Goal: Task Accomplishment & Management: Complete application form

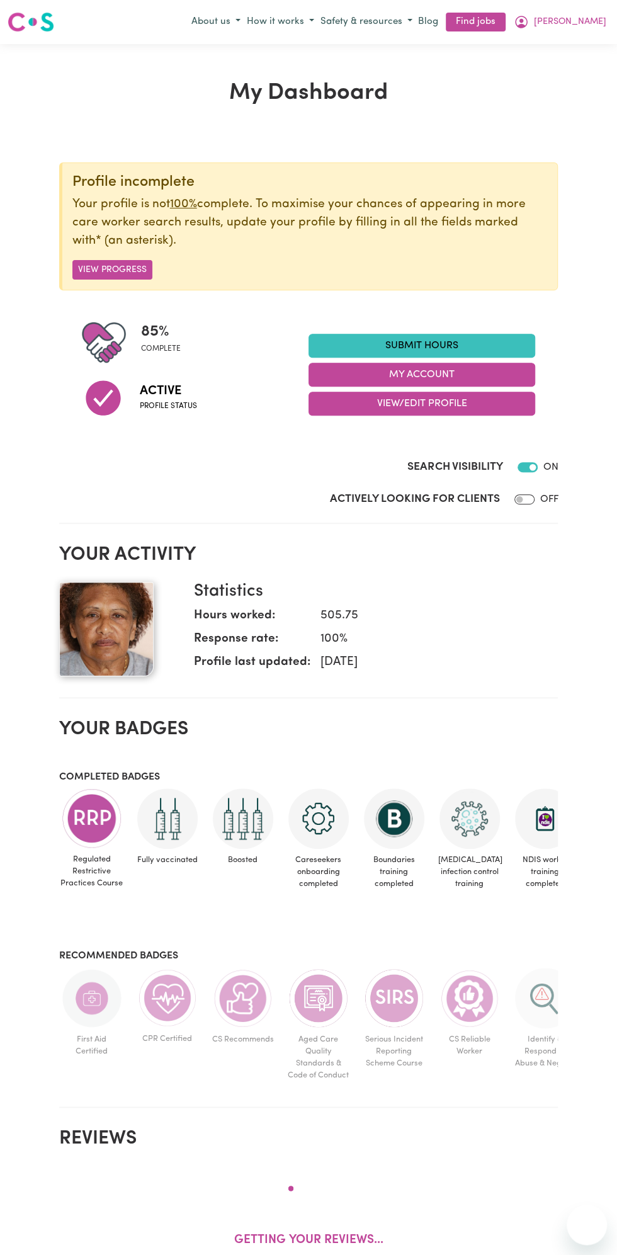
click at [432, 340] on link "Submit Hours" at bounding box center [422, 346] width 227 height 24
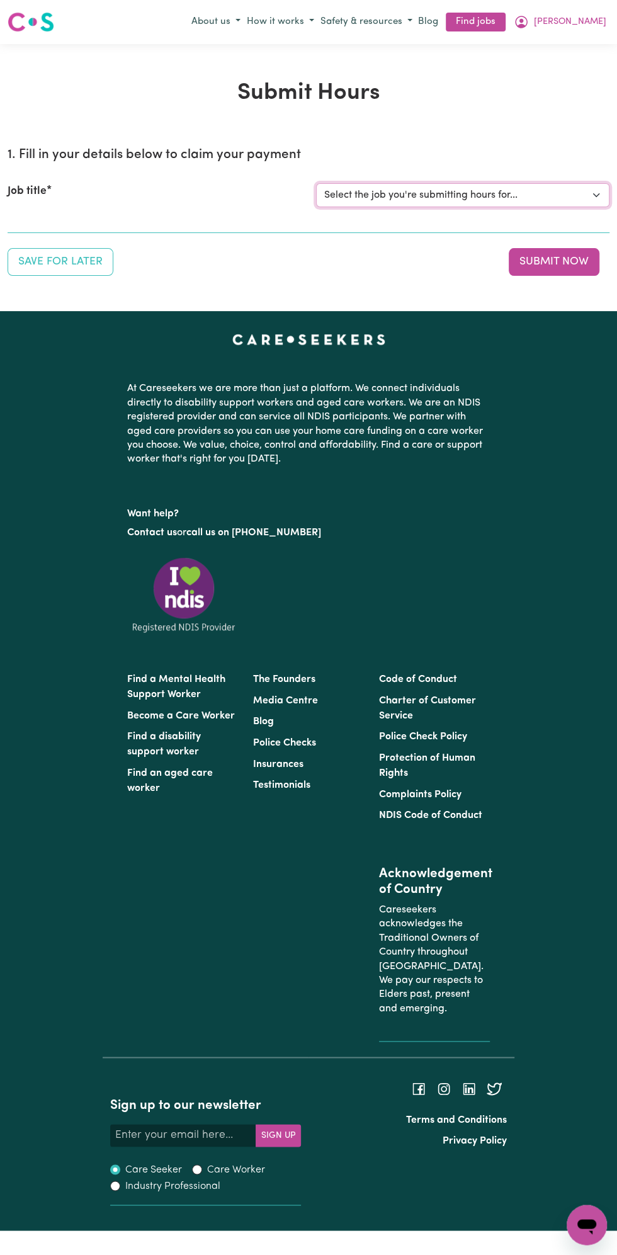
click at [448, 195] on select "Select the job you're submitting hours for... [Vartouhie ([PERSON_NAME]) [PERSO…" at bounding box center [463, 195] width 294 height 24
select select "13810"
click at [316, 183] on select "Select the job you're submitting hours for... [Vartouhie ([PERSON_NAME]) [PERSO…" at bounding box center [463, 195] width 294 height 24
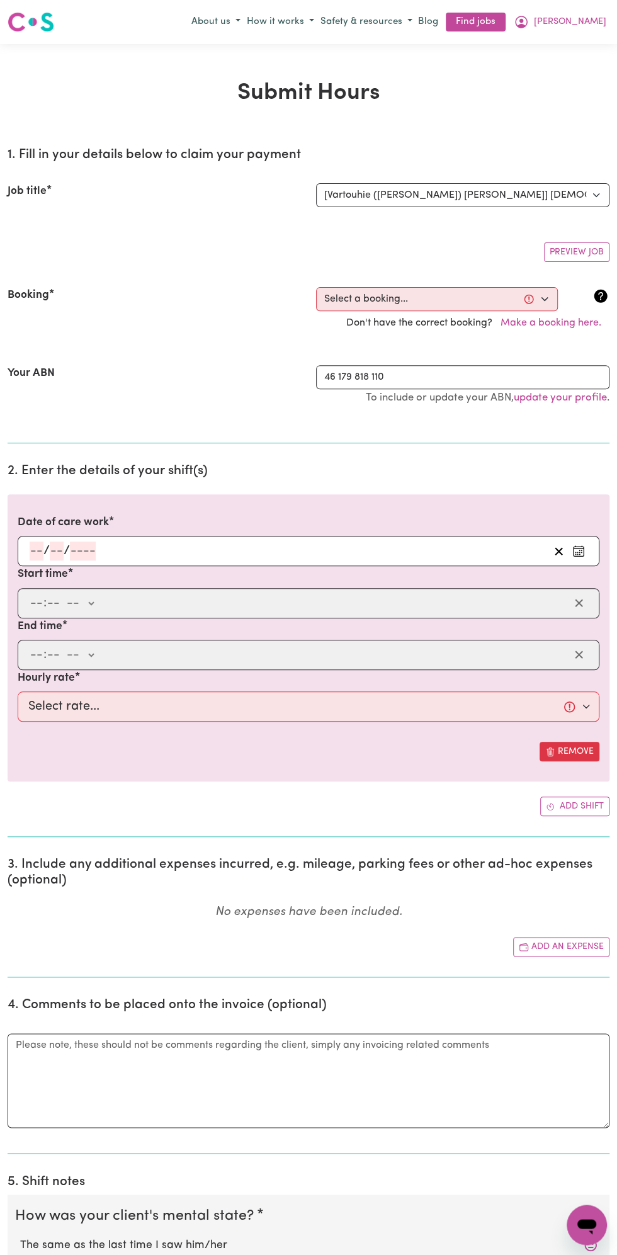
click at [77, 551] on input "number" at bounding box center [83, 551] width 26 height 19
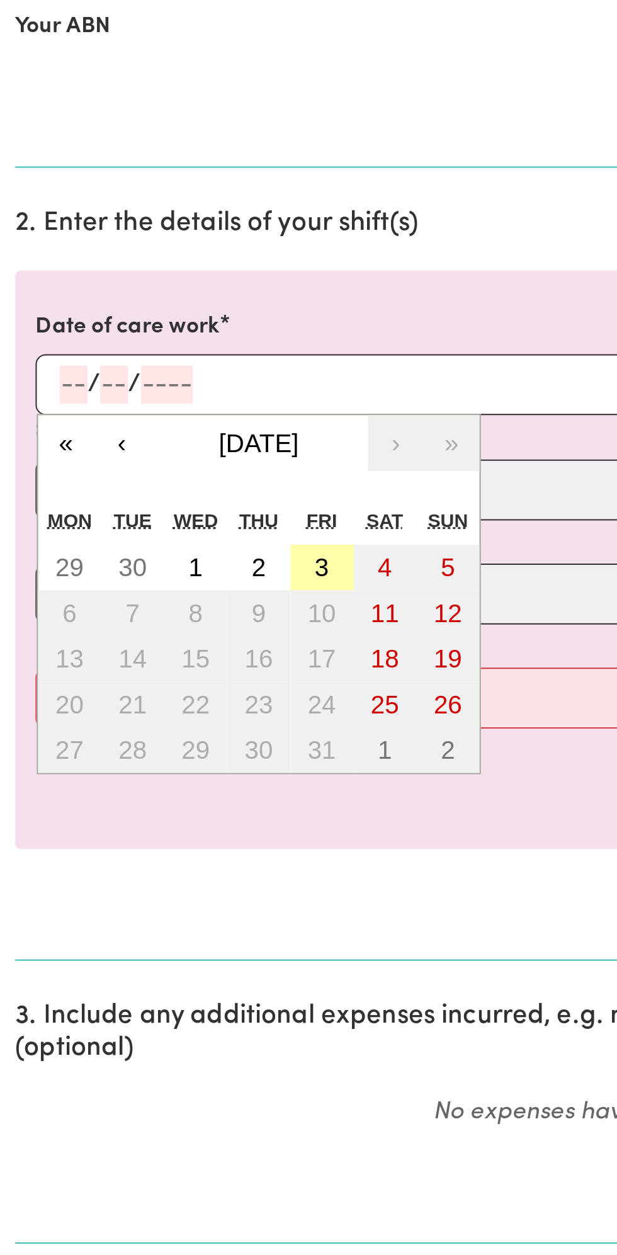
click at [159, 646] on button "3" at bounding box center [159, 641] width 31 height 23
type input "[DATE]"
type input "3"
type input "10"
type input "2025"
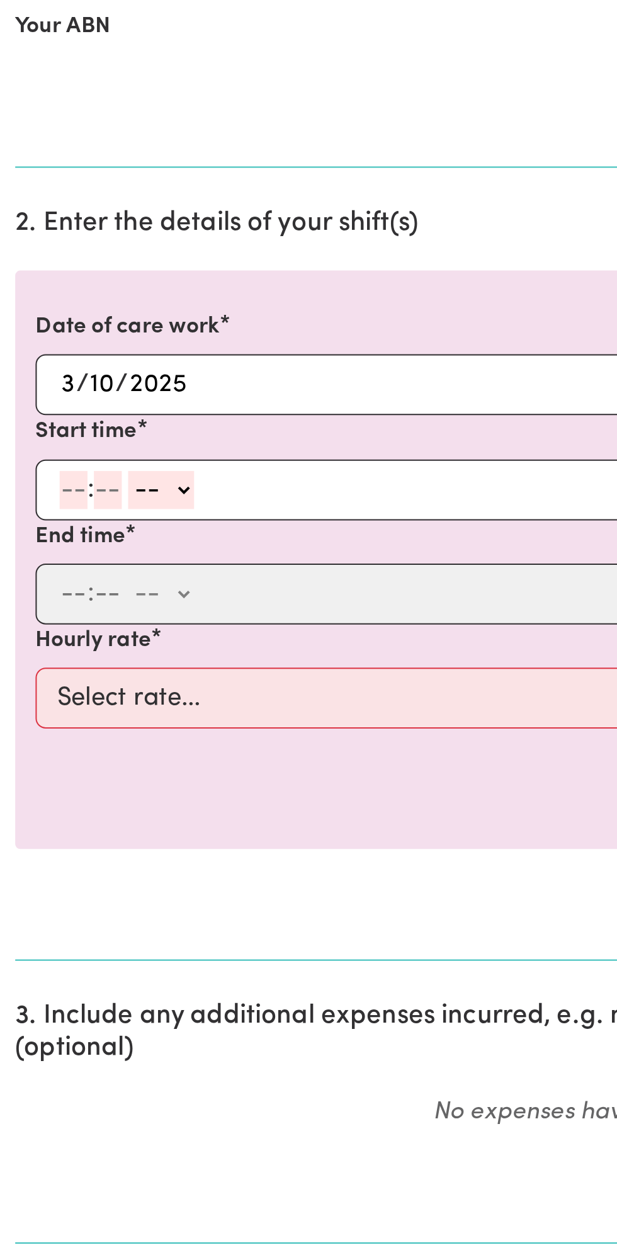
click at [41, 601] on input "number" at bounding box center [37, 603] width 14 height 19
type input "8"
type input "0"
click at [93, 602] on select "-- am pm" at bounding box center [78, 603] width 33 height 19
select select "am"
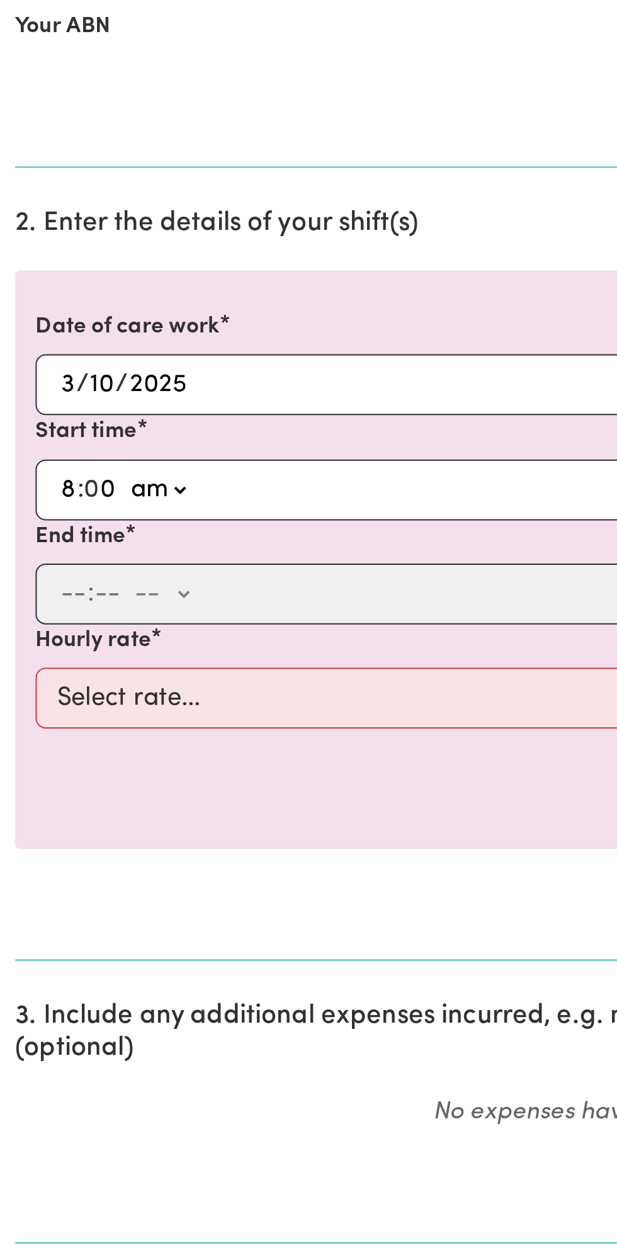
click at [62, 594] on select "-- am pm" at bounding box center [78, 603] width 33 height 19
type input "08:00"
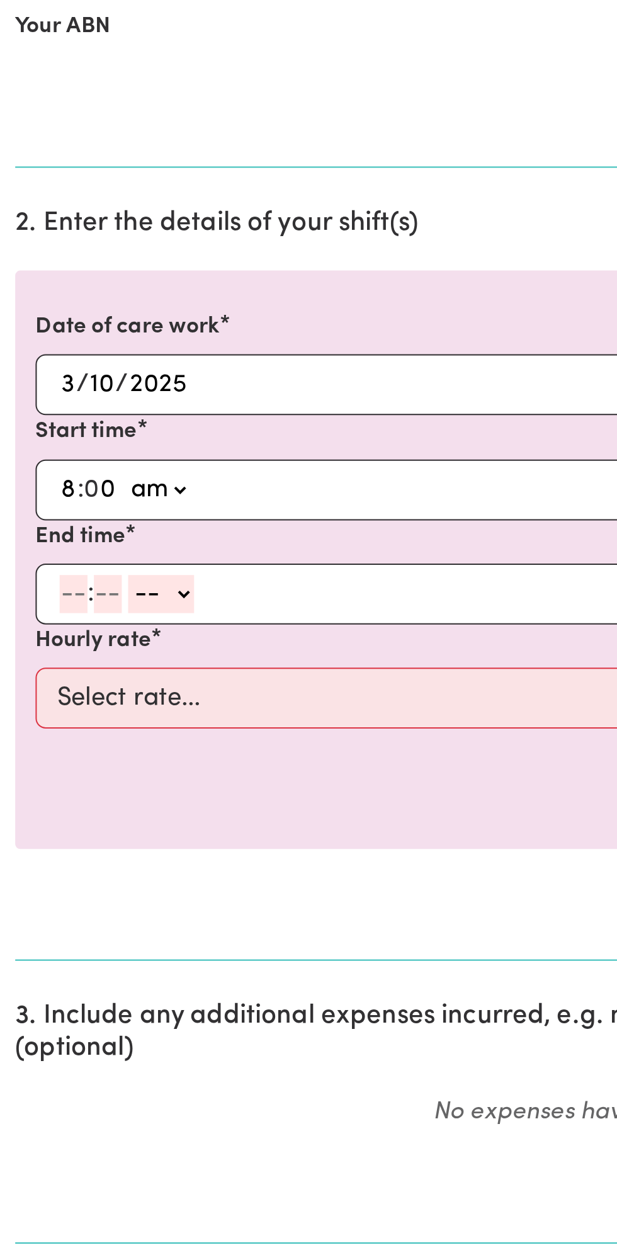
click at [35, 654] on input "number" at bounding box center [37, 655] width 14 height 19
type input "9"
type input "0"
click at [92, 649] on select "-- am pm" at bounding box center [78, 655] width 33 height 19
select select "am"
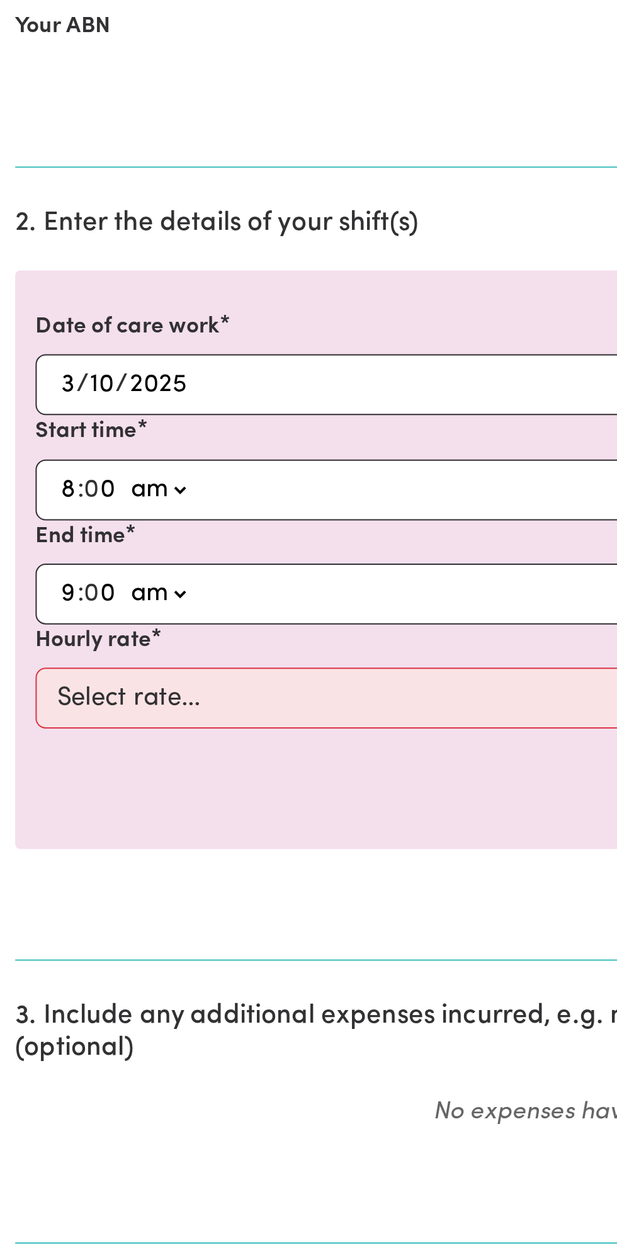
click at [62, 646] on select "-- am pm" at bounding box center [78, 655] width 33 height 19
type input "09:00"
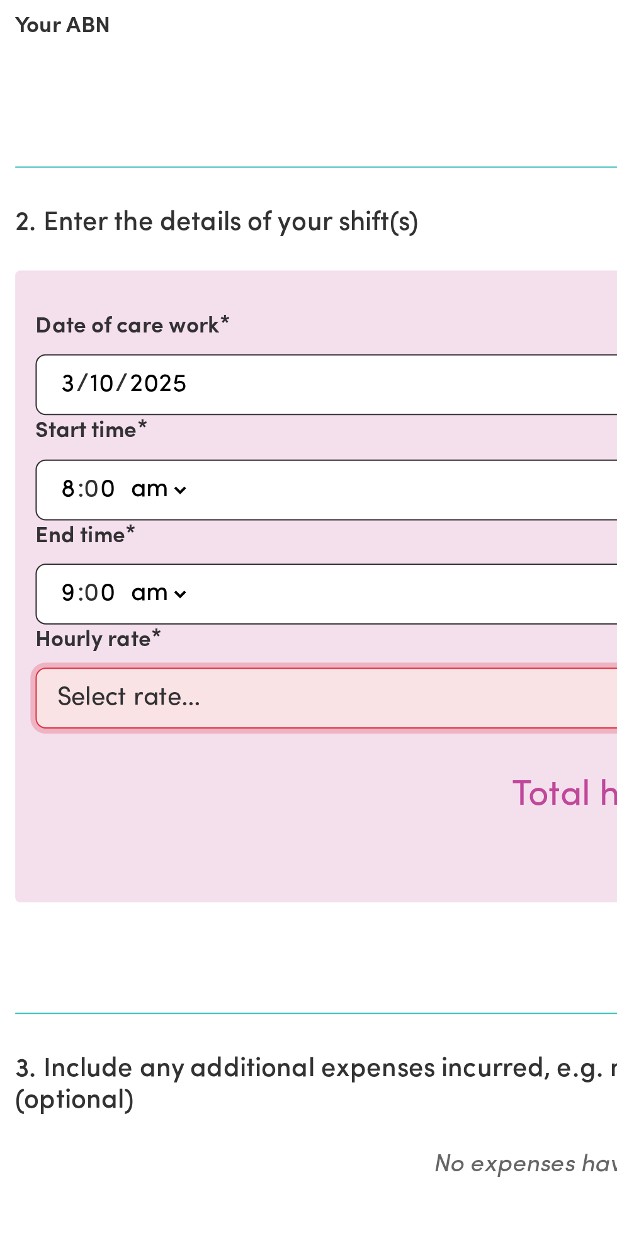
click at [161, 702] on select "Select rate... $49.00 (Weekday) $60.00 ([DATE])" at bounding box center [309, 707] width 582 height 30
select select "49-Weekday"
click at [18, 692] on select "Select rate... $49.00 (Weekday) $60.00 ([DATE])" at bounding box center [309, 707] width 582 height 30
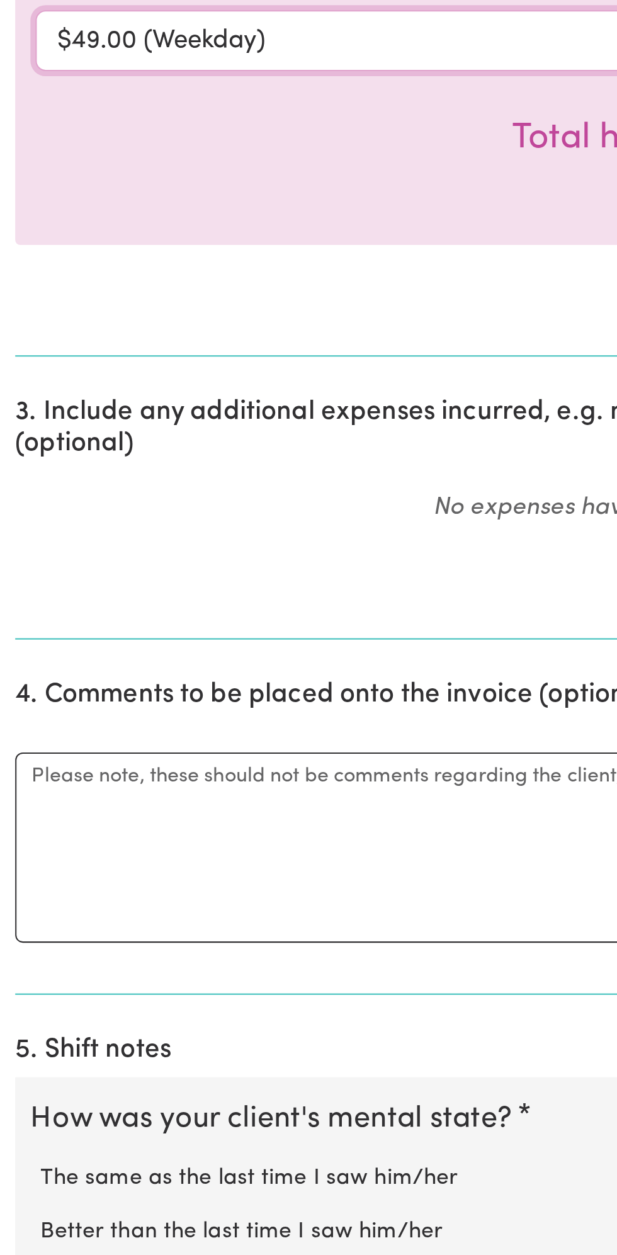
scroll to position [55, 0]
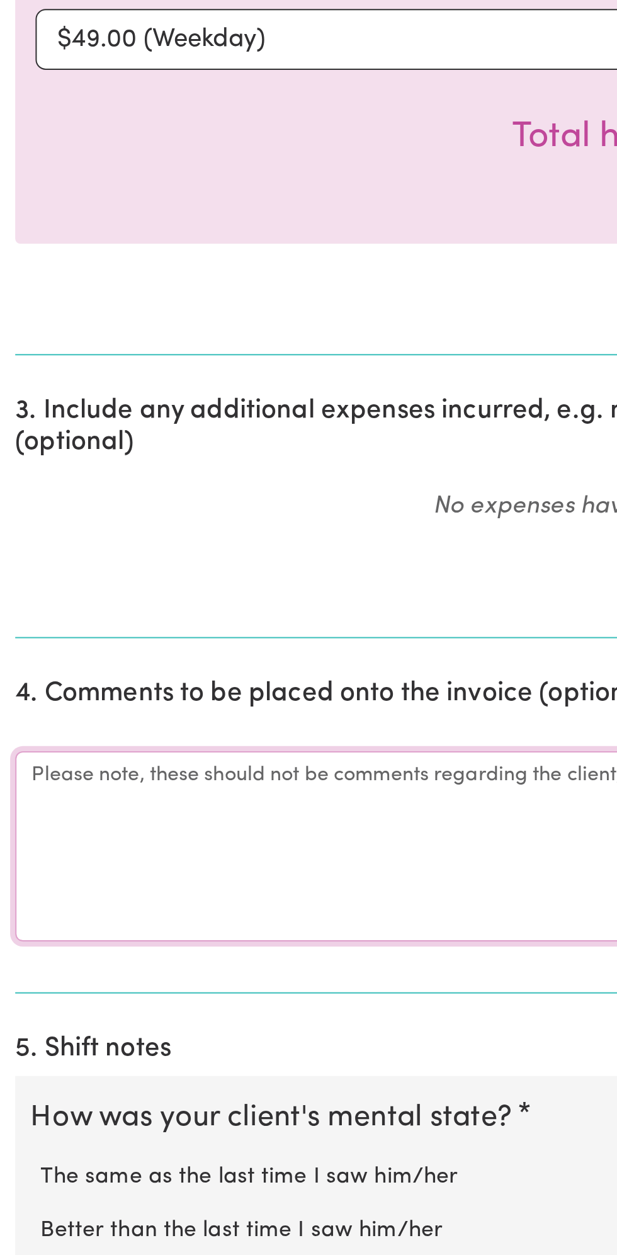
click at [91, 1041] on textarea "Comments" at bounding box center [309, 1052] width 602 height 94
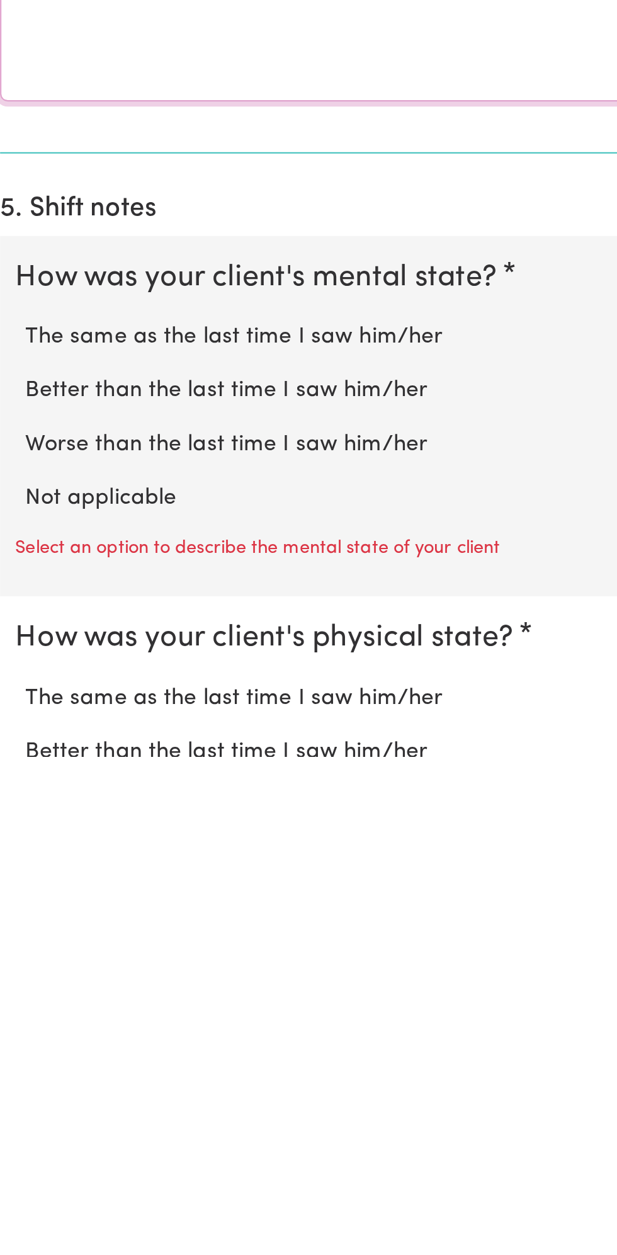
type textarea "All good"
click at [86, 1123] on label "Not applicable" at bounding box center [308, 1127] width 577 height 16
click at [20, 1119] on input "Not applicable" at bounding box center [20, 1119] width 1 height 1
radio input "true"
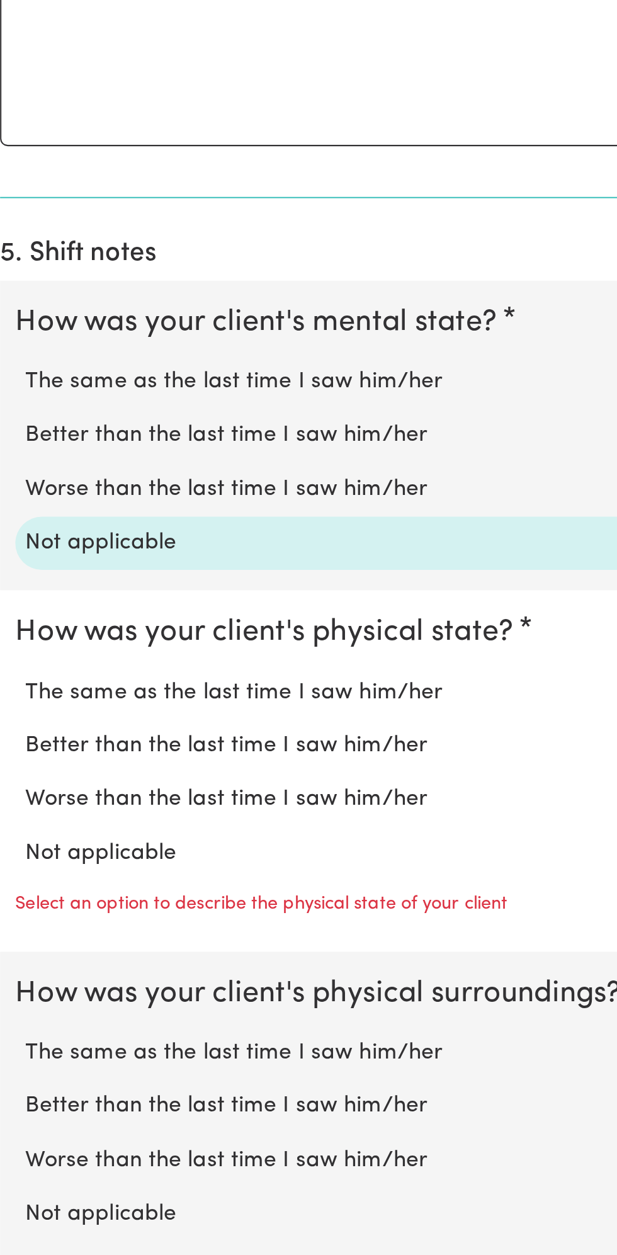
scroll to position [455, 0]
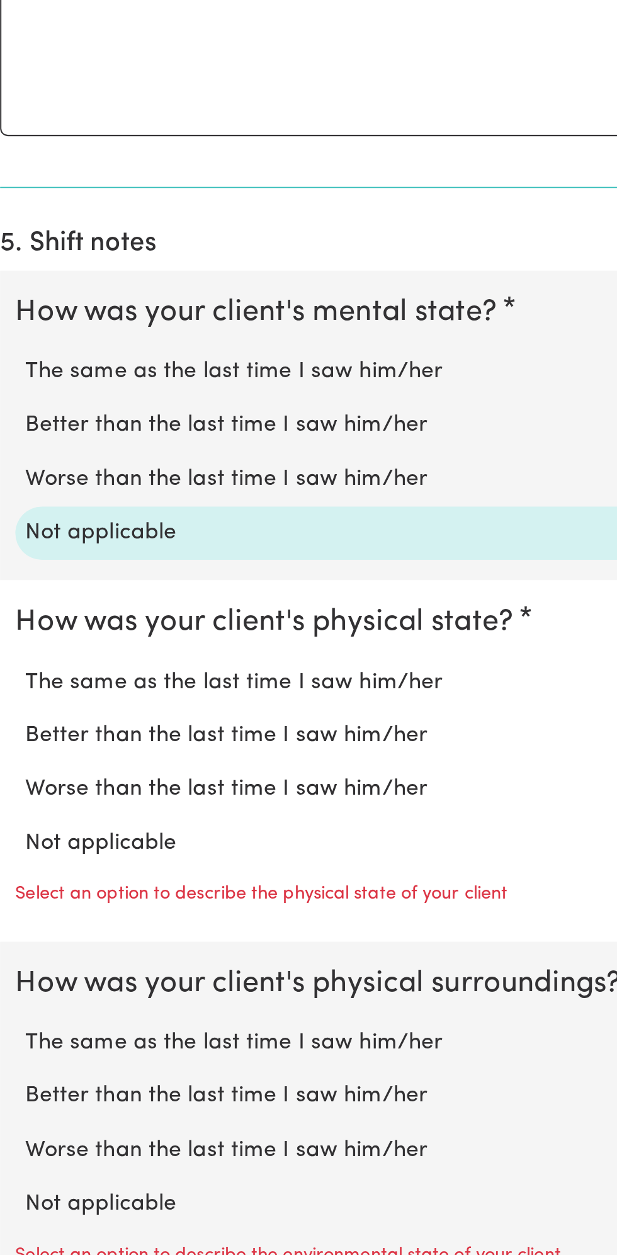
click at [87, 1045] on label "Not applicable" at bounding box center [308, 1051] width 577 height 16
click at [20, 1043] on input "Not applicable" at bounding box center [20, 1042] width 1 height 1
radio input "true"
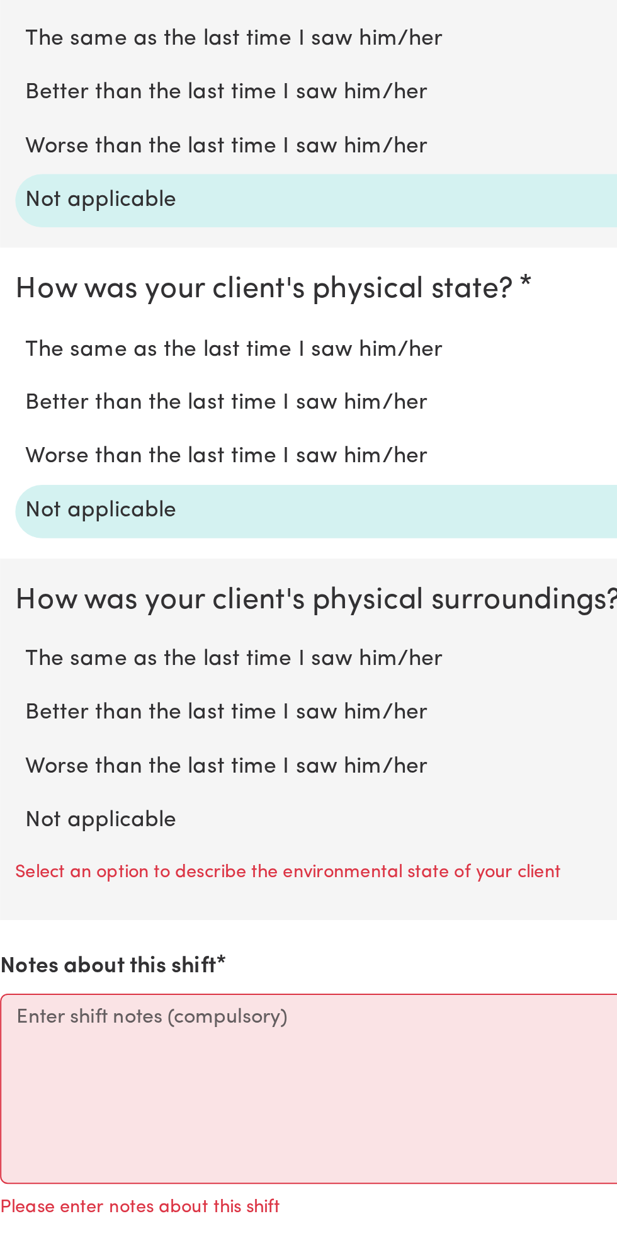
scroll to position [622, 0]
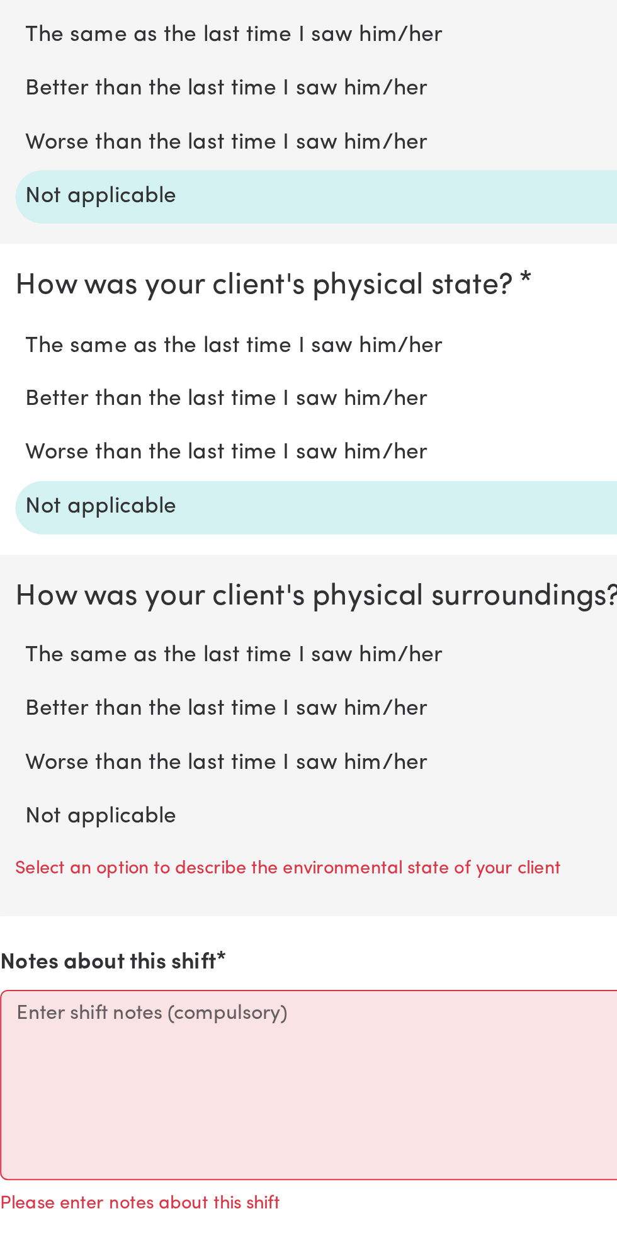
click at [88, 1032] on label "Not applicable" at bounding box center [308, 1038] width 577 height 16
click at [20, 1030] on input "Not applicable" at bounding box center [20, 1029] width 1 height 1
radio input "true"
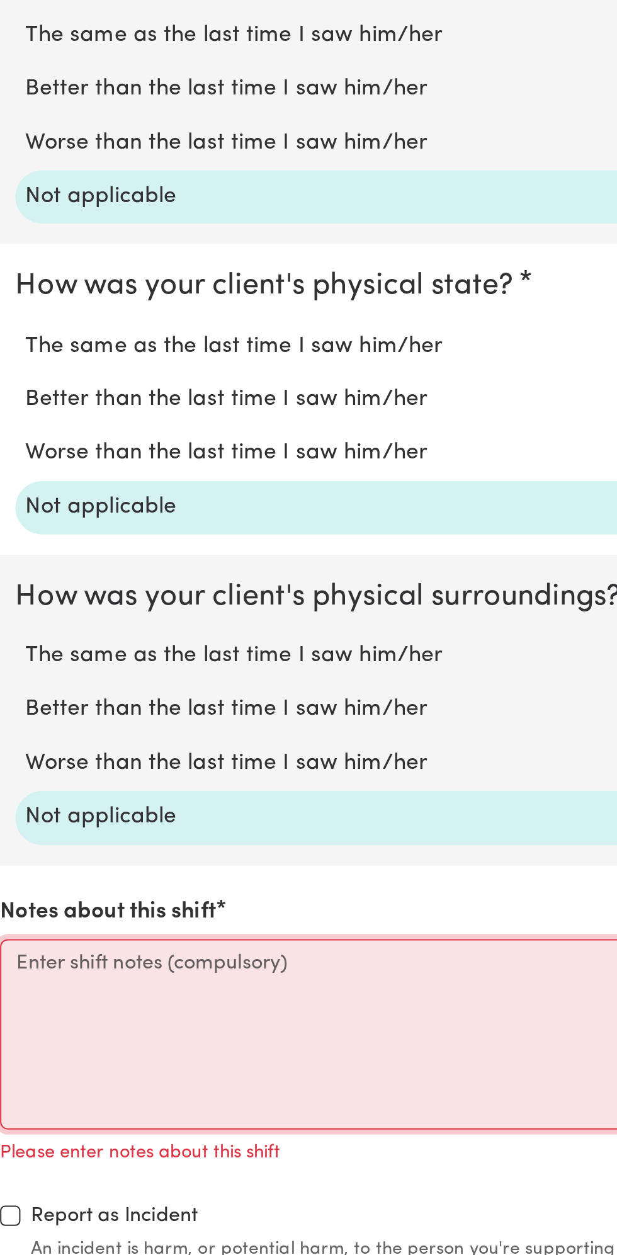
click at [130, 1135] on textarea "Notes about this shift" at bounding box center [309, 1145] width 602 height 94
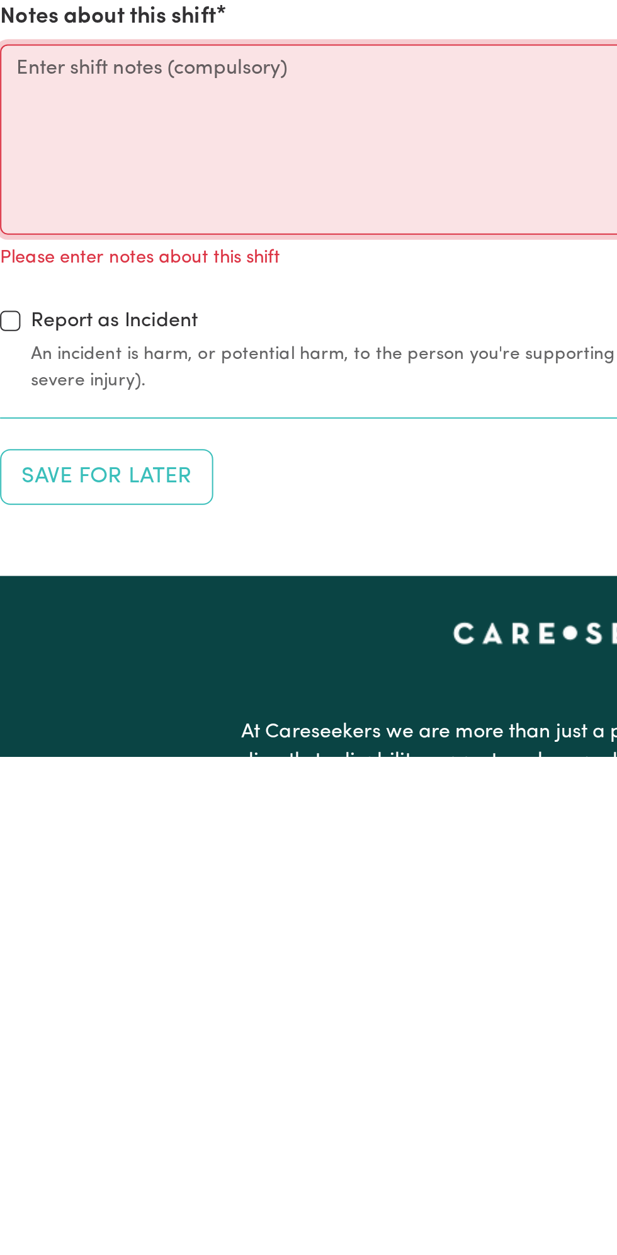
scroll to position [822, 0]
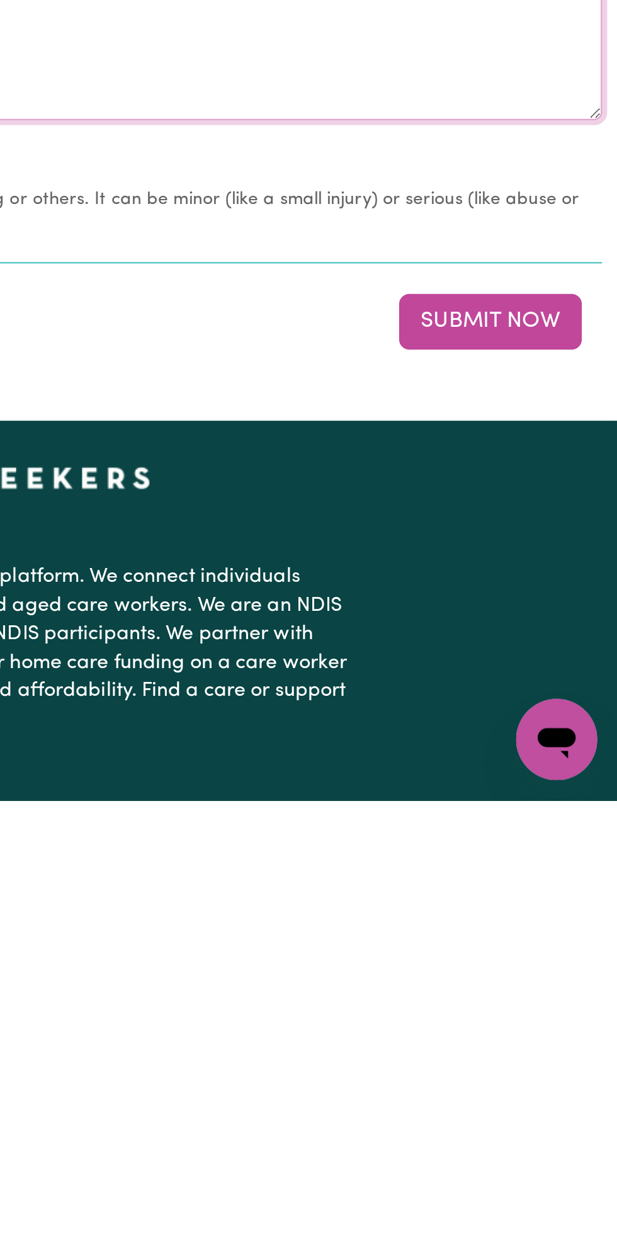
type textarea "Nothing changes all good"
click at [556, 1009] on button "Submit Now" at bounding box center [554, 1018] width 91 height 28
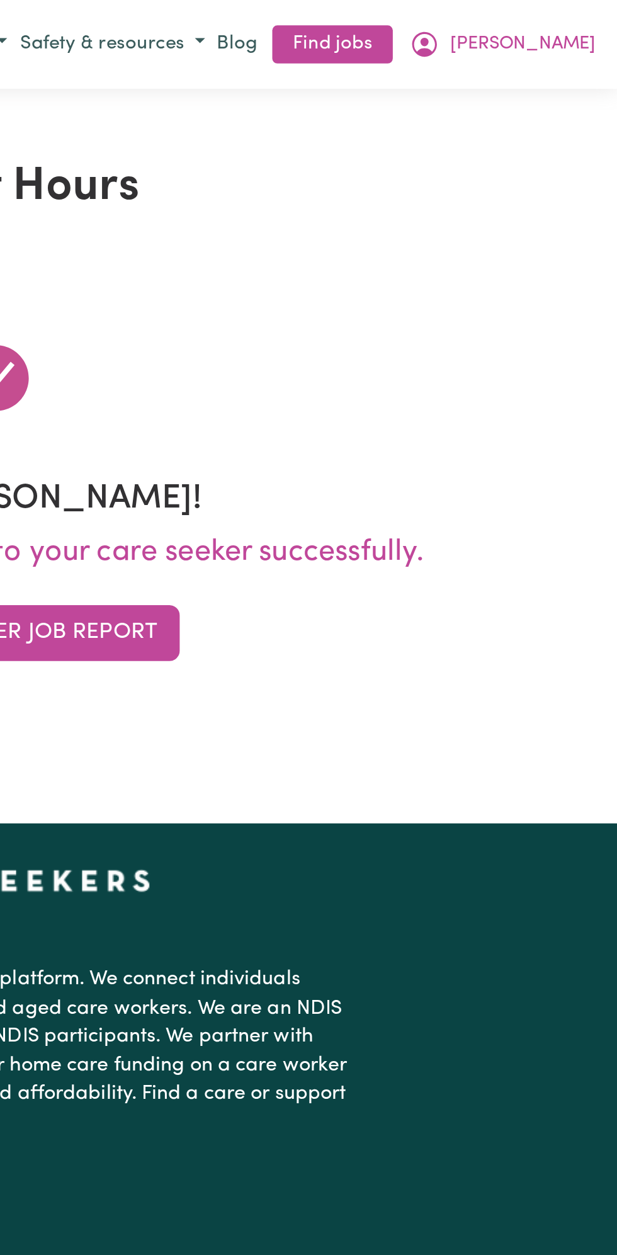
scroll to position [0, 0]
